Goal: Information Seeking & Learning: Learn about a topic

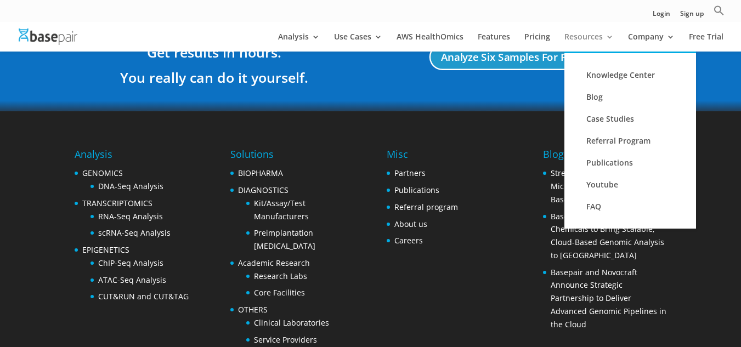
scroll to position [1387, 0]
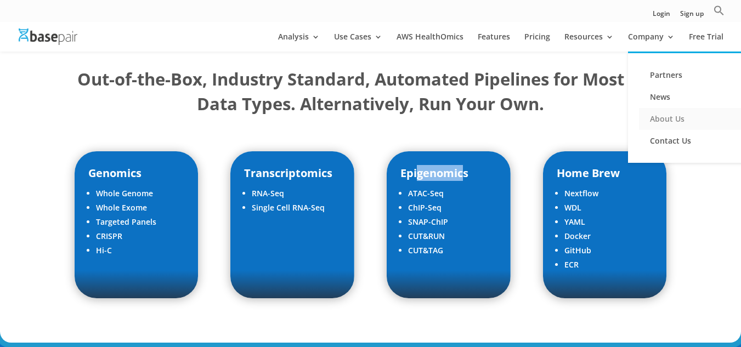
click at [662, 122] on link "About Us" at bounding box center [694, 119] width 110 height 22
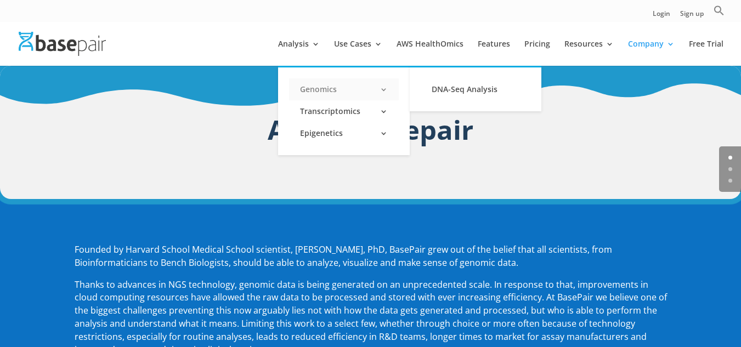
click at [335, 89] on link "Genomics" at bounding box center [344, 89] width 110 height 22
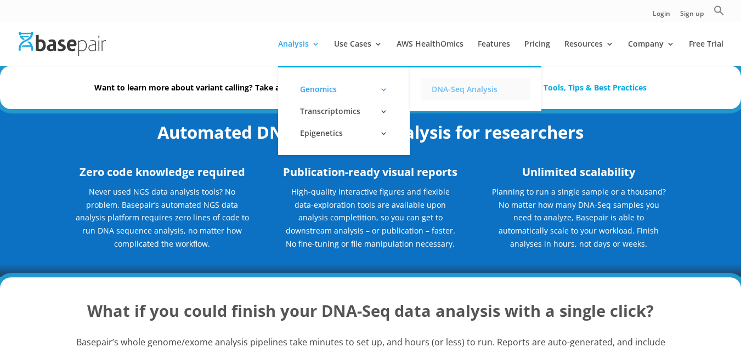
click at [439, 92] on link "DNA-Seq Analysis" at bounding box center [476, 89] width 110 height 22
